Goal: Task Accomplishment & Management: Use online tool/utility

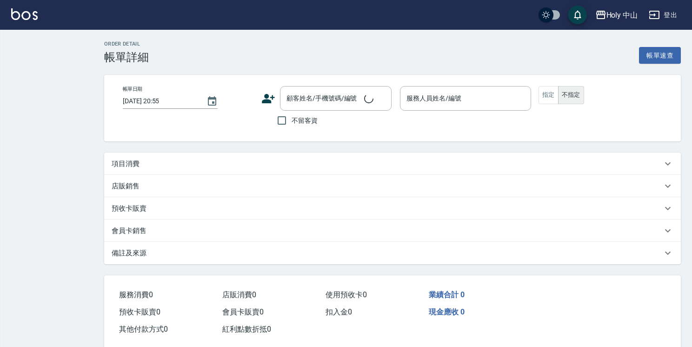
checkbox input "true"
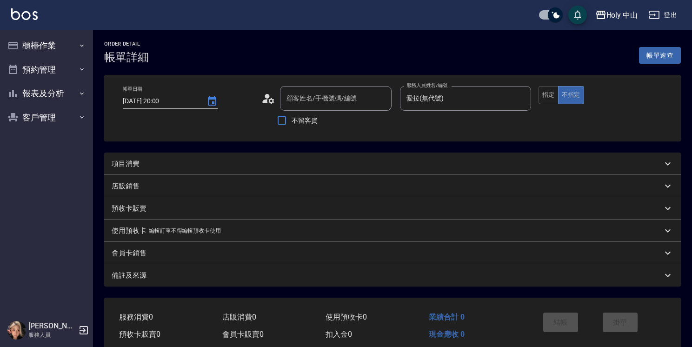
type input "2025/09/22 20:00"
type input "愛拉(無代號)"
type input "張升鴻/0952534301/"
click at [243, 159] on div "項目消費" at bounding box center [385, 164] width 546 height 10
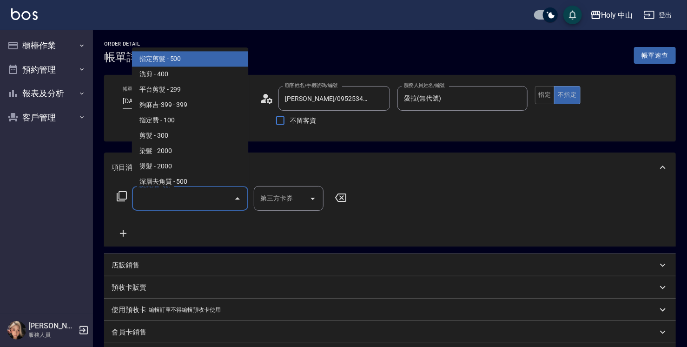
click at [191, 204] on input "服務名稱/代號" at bounding box center [183, 198] width 94 height 16
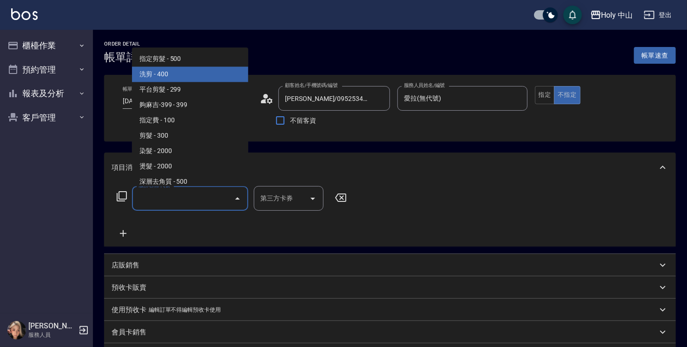
click at [183, 79] on span "洗剪 - 400" at bounding box center [190, 73] width 116 height 15
type input "洗剪(3)"
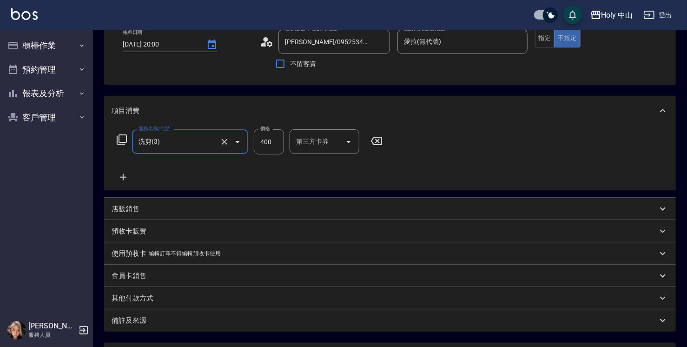
scroll to position [139, 0]
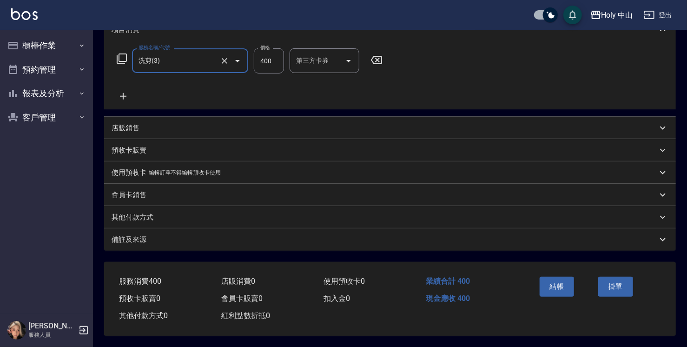
click at [252, 242] on div "備註及來源" at bounding box center [385, 240] width 546 height 10
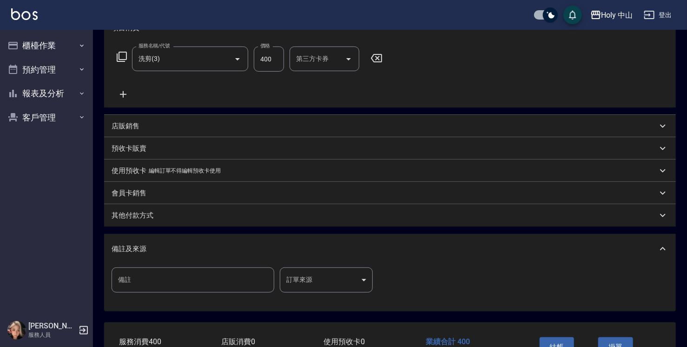
click at [312, 282] on body "Holy 中山 登出 櫃檯作業 打帳單 帳單列表 營業儀表板 現場電腦打卡 預約管理 預約管理 單日預約紀錄 單週預約紀錄 報表及分析 報表目錄 店家日報表 …" at bounding box center [343, 134] width 687 height 547
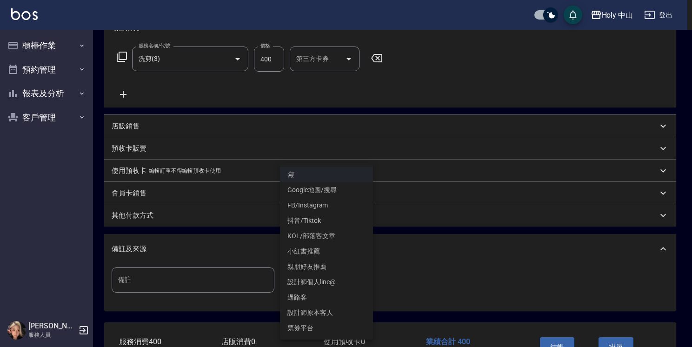
click at [311, 314] on li "設計師原本客人" at bounding box center [326, 312] width 93 height 15
type input "設計師原本客人"
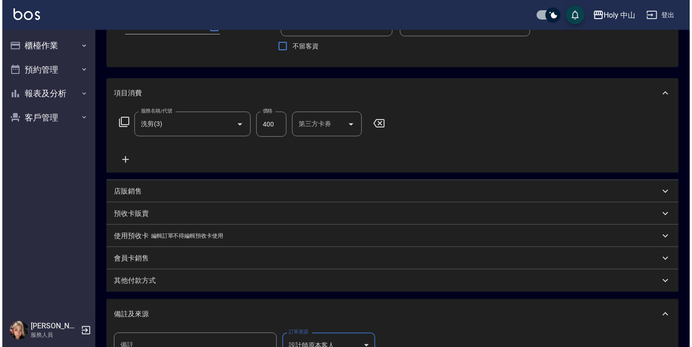
scroll to position [186, 0]
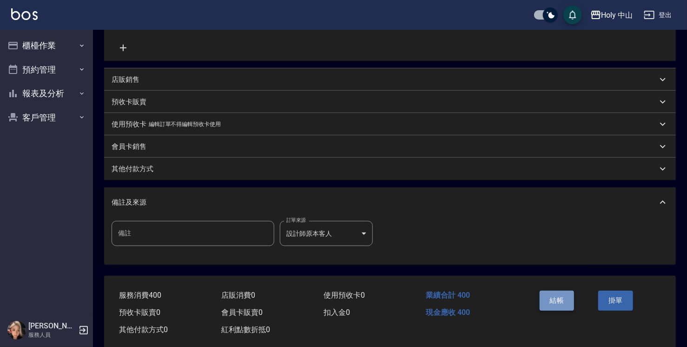
click at [551, 304] on button "結帳" at bounding box center [557, 301] width 35 height 20
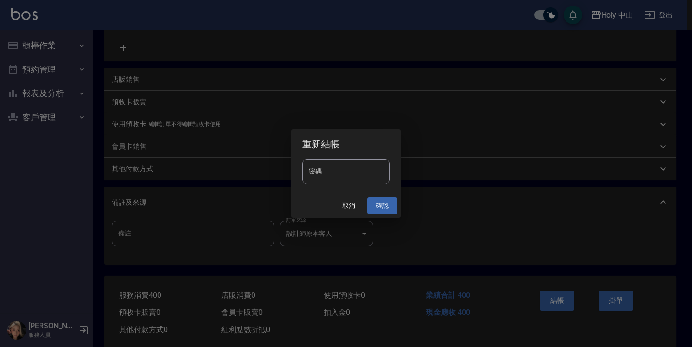
click at [382, 207] on button "確認" at bounding box center [382, 205] width 30 height 17
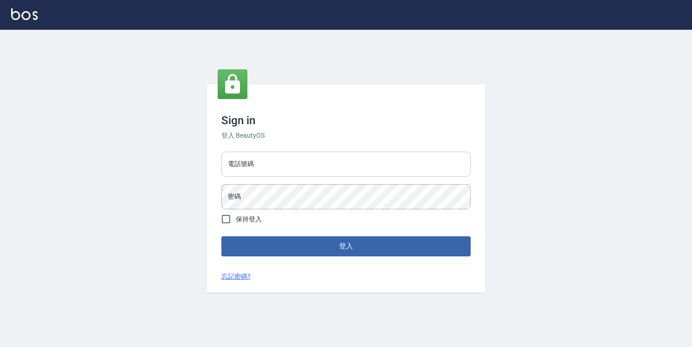
click at [273, 167] on input "電話號碼" at bounding box center [345, 164] width 249 height 25
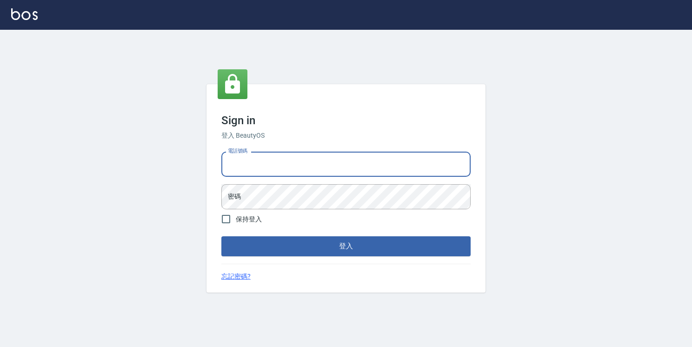
type input "0989849661"
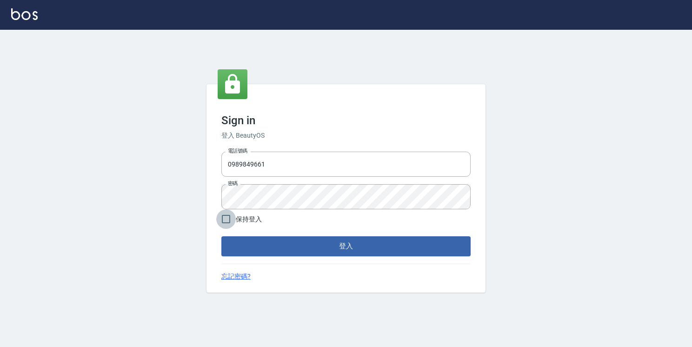
click at [227, 221] on input "保持登入" at bounding box center [226, 219] width 20 height 20
checkbox input "true"
click at [337, 250] on button "登入" at bounding box center [345, 246] width 249 height 20
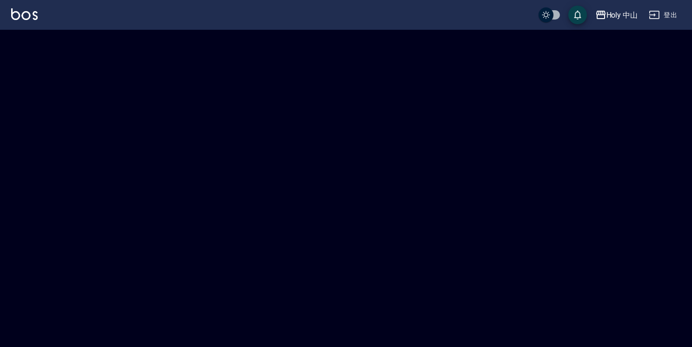
checkbox input "true"
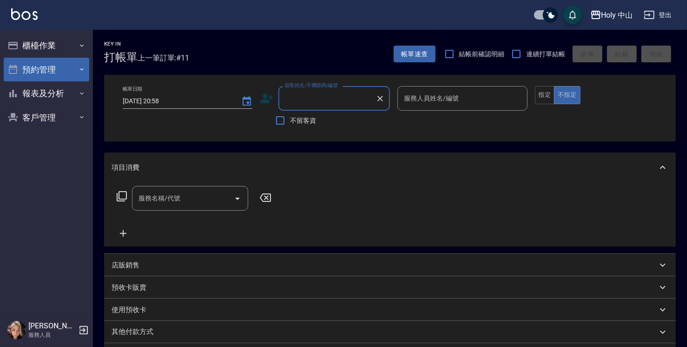
click at [40, 67] on button "預約管理" at bounding box center [47, 70] width 86 height 24
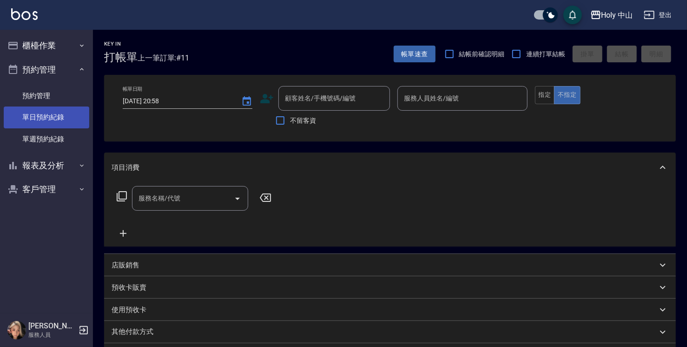
click at [41, 117] on link "單日預約紀錄" at bounding box center [47, 116] width 86 height 21
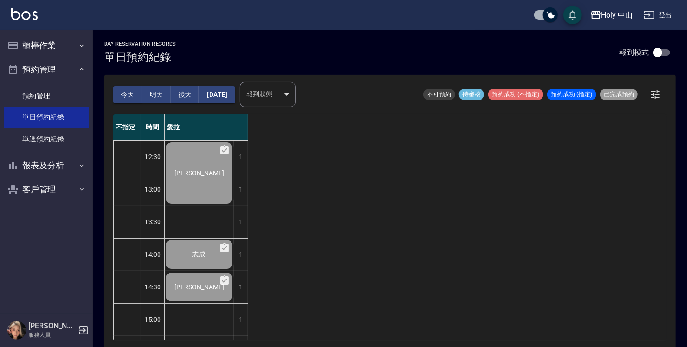
click at [157, 94] on button "明天" at bounding box center [156, 94] width 29 height 17
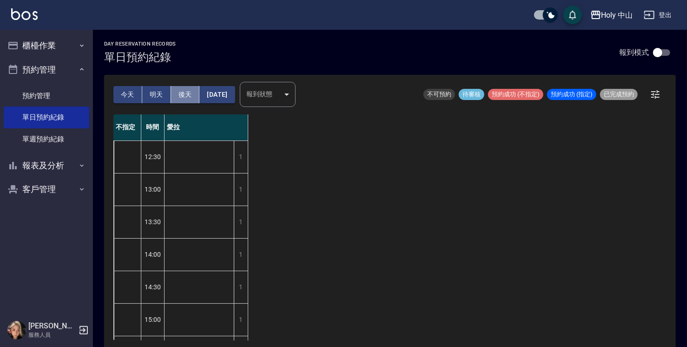
click at [186, 98] on button "後天" at bounding box center [185, 94] width 29 height 17
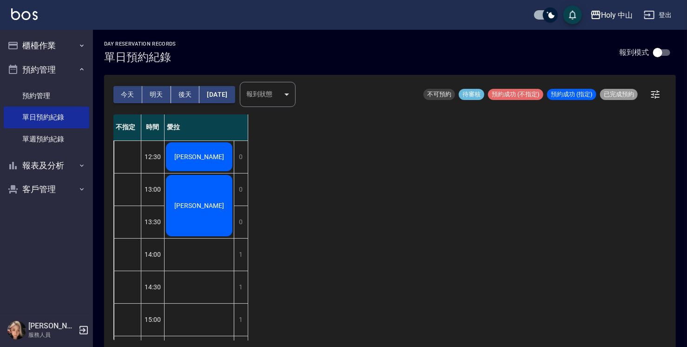
click at [153, 92] on button "明天" at bounding box center [156, 94] width 29 height 17
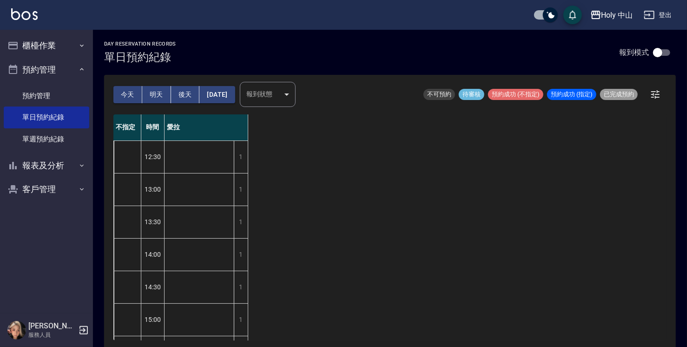
click at [186, 97] on button "後天" at bounding box center [185, 94] width 29 height 17
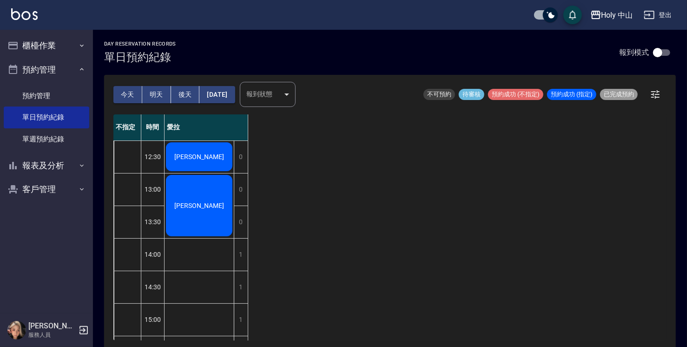
click at [160, 98] on button "明天" at bounding box center [156, 94] width 29 height 17
